Goal: Information Seeking & Learning: Compare options

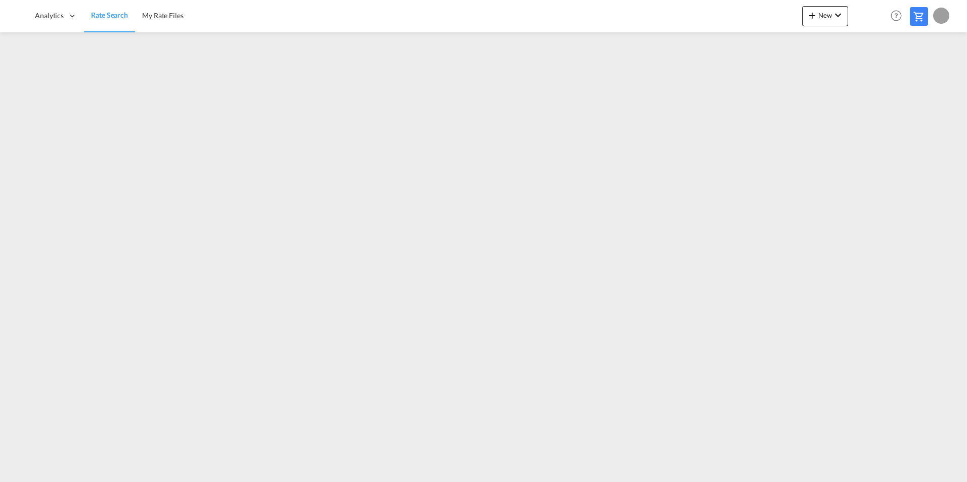
click at [104, 15] on span "Rate Search" at bounding box center [109, 15] width 37 height 9
click at [99, 19] on span "Rate Search" at bounding box center [109, 15] width 37 height 9
